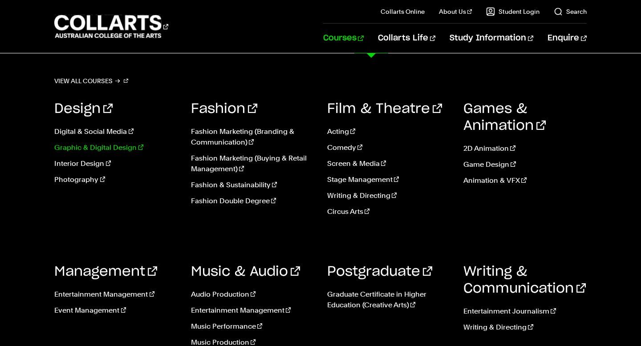
click at [71, 146] on link "Graphic & Digital Design" at bounding box center [115, 147] width 123 height 11
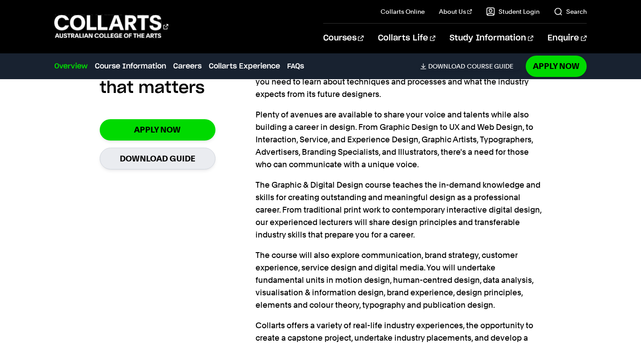
scroll to position [663, 0]
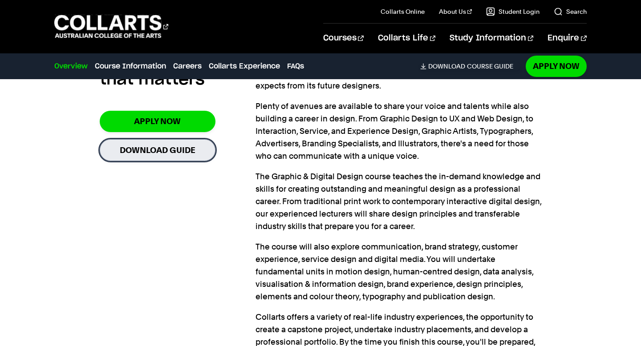
click at [166, 156] on link "Download Guide" at bounding box center [158, 150] width 116 height 22
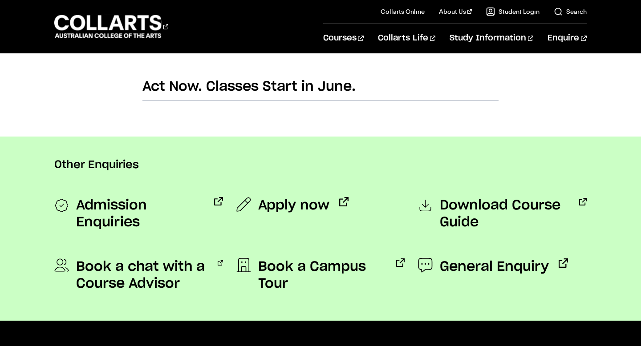
scroll to position [635, 0]
